Goal: Obtain resource: Download file/media

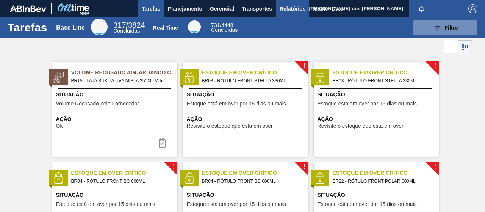
click at [295, 9] on span "Relatórios" at bounding box center [293, 8] width 26 height 9
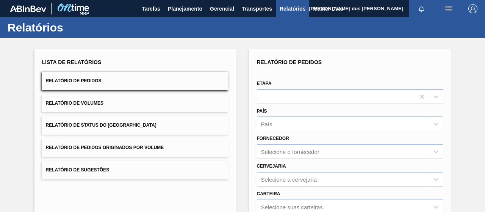
scroll to position [138, 0]
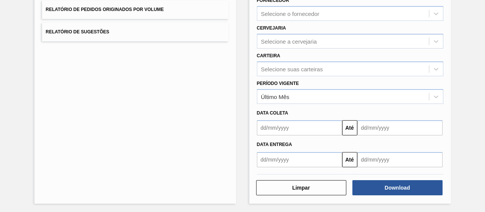
click at [299, 86] on div "Período Vigente Último Mês" at bounding box center [350, 91] width 186 height 26
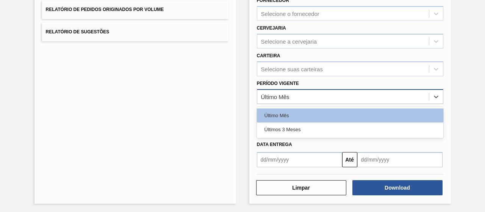
click at [297, 92] on div "Último Mês" at bounding box center [343, 96] width 172 height 11
click at [293, 129] on div "Últimos 3 Meses" at bounding box center [350, 129] width 186 height 14
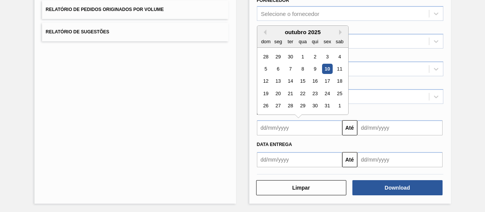
click at [304, 128] on input "text" at bounding box center [299, 127] width 85 height 15
click at [266, 35] on div "dom seg ter qua qui sex sab" at bounding box center [302, 41] width 91 height 12
click at [265, 33] on div "outubro 2025" at bounding box center [302, 32] width 91 height 6
click at [264, 32] on button "Previous Month" at bounding box center [263, 32] width 5 height 5
click at [277, 58] on div "1" at bounding box center [278, 57] width 10 height 10
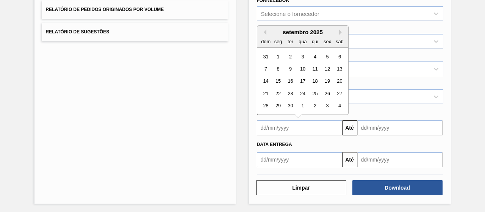
type input "[DATE]"
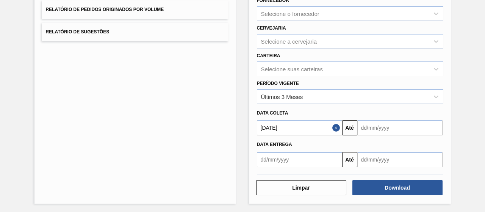
click at [405, 116] on div "Data coleta" at bounding box center [350, 113] width 192 height 11
click at [389, 137] on div "Data Entrega Até" at bounding box center [350, 151] width 192 height 32
click at [388, 130] on input "text" at bounding box center [399, 127] width 85 height 15
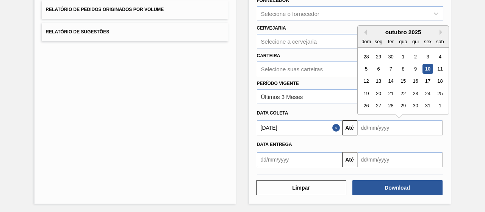
click at [425, 69] on div "10" at bounding box center [427, 69] width 10 height 10
type input "[DATE]"
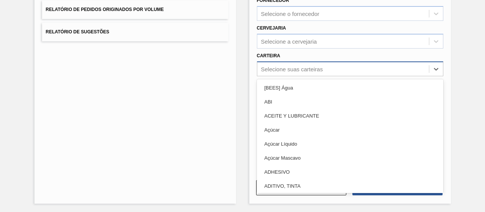
click at [288, 67] on div "Selecione suas carteiras" at bounding box center [292, 69] width 62 height 6
type input "a"
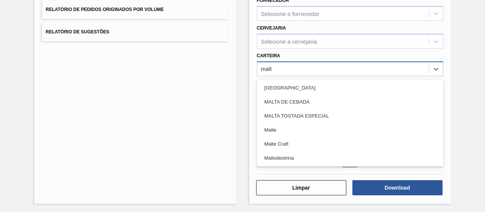
type input "malte"
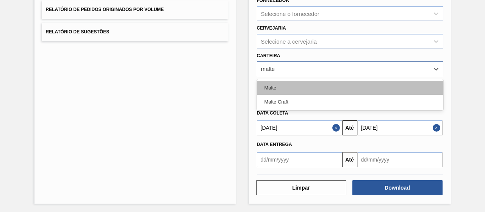
click at [272, 85] on div "Malte" at bounding box center [350, 88] width 186 height 14
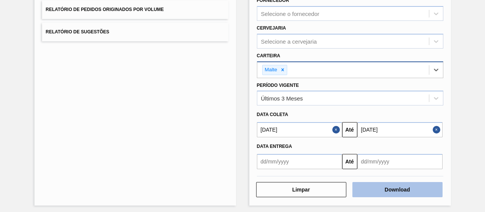
click at [380, 194] on button "Download" at bounding box center [397, 189] width 90 height 15
